Goal: Check status

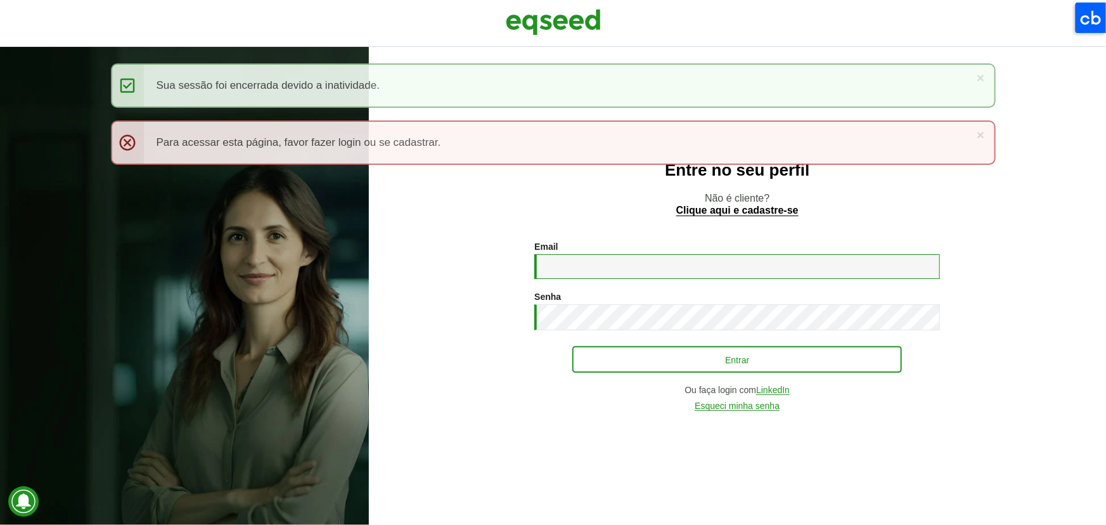
type input "**********"
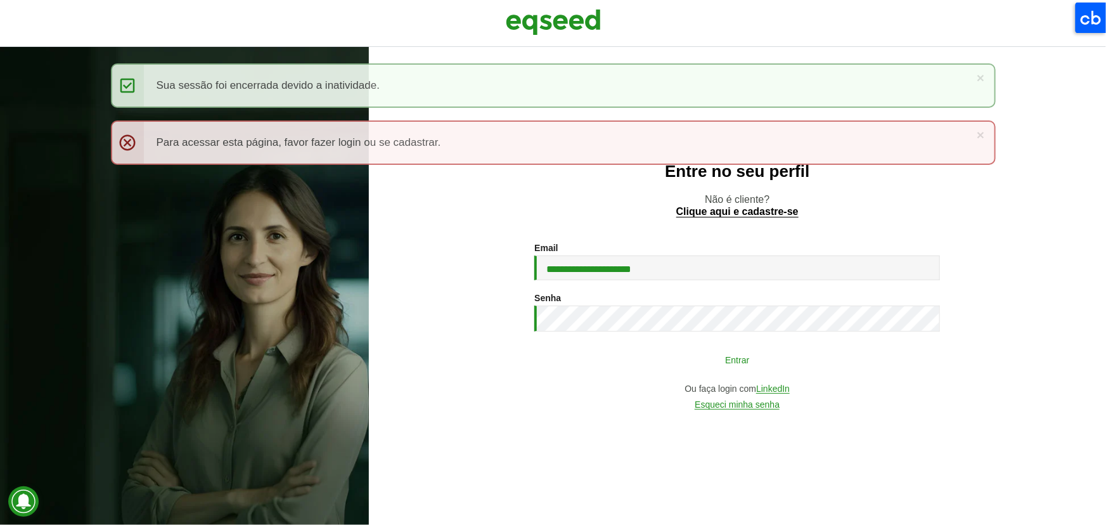
click at [666, 363] on button "Entrar" at bounding box center [738, 359] width 330 height 24
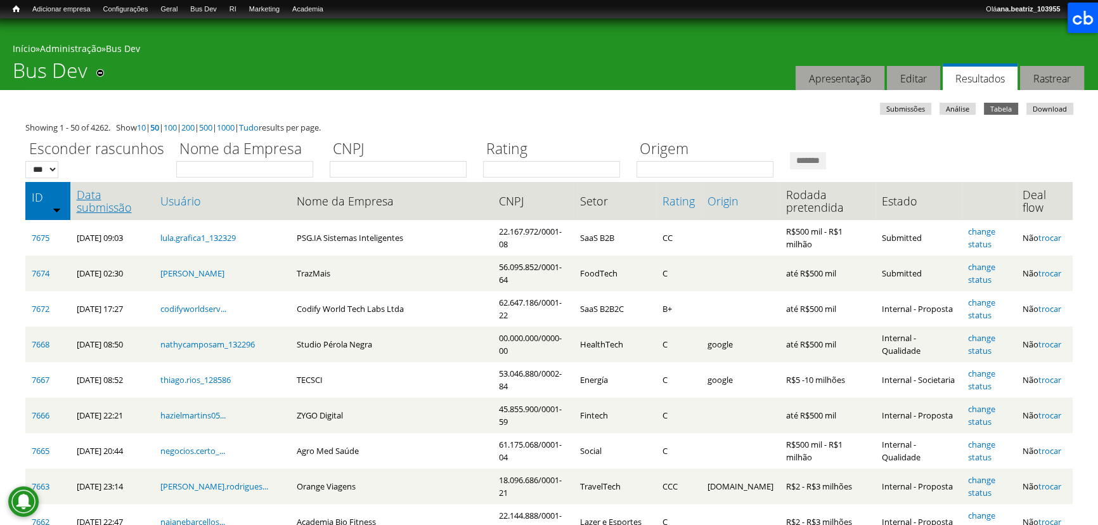
click at [112, 197] on link "Data submissão" at bounding box center [112, 200] width 71 height 25
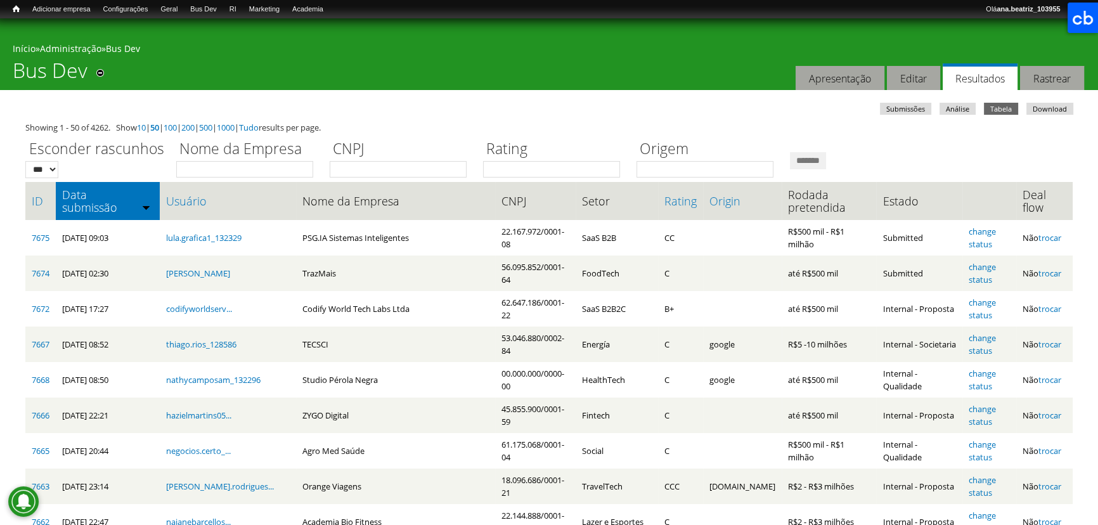
click at [496, 14] on div "Início Índice Adicionar empresa Configurações Busca e metadados URLs alternativ…" at bounding box center [549, 9] width 1098 height 18
